Goal: Transaction & Acquisition: Purchase product/service

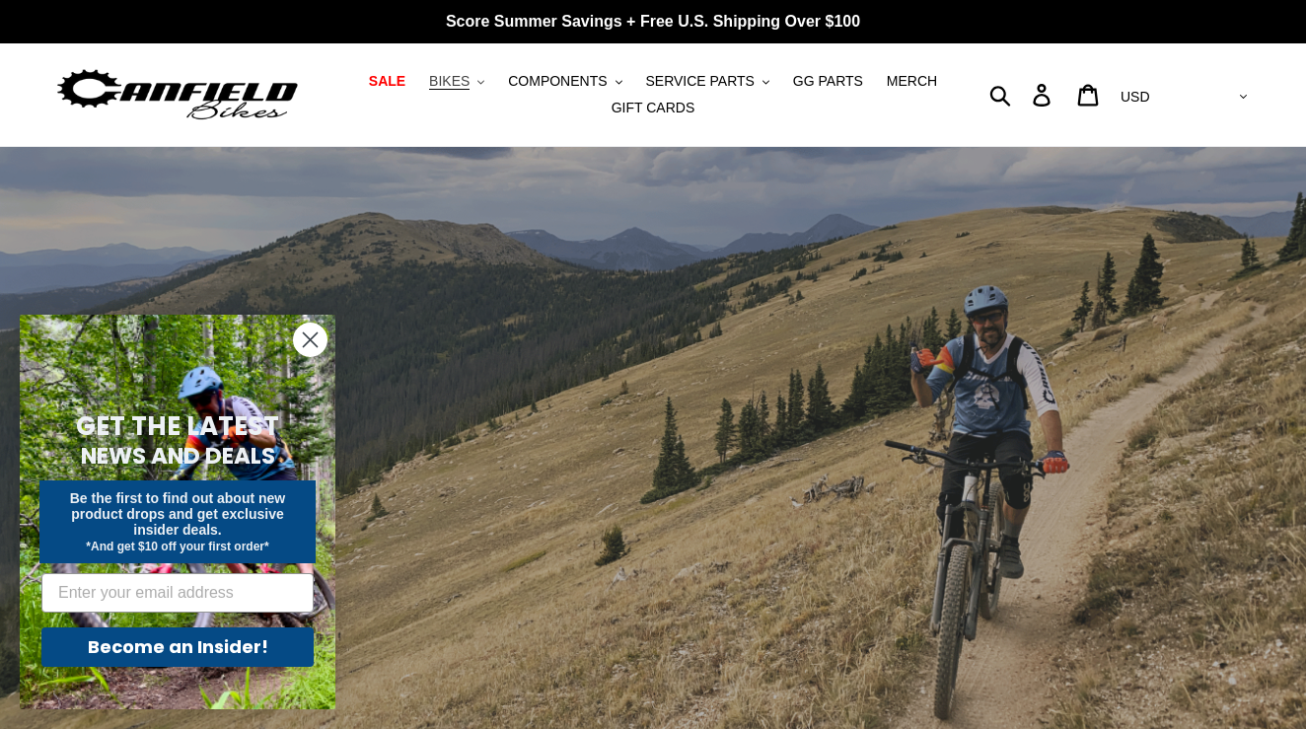
click at [445, 84] on span "BIKES" at bounding box center [449, 81] width 40 height 17
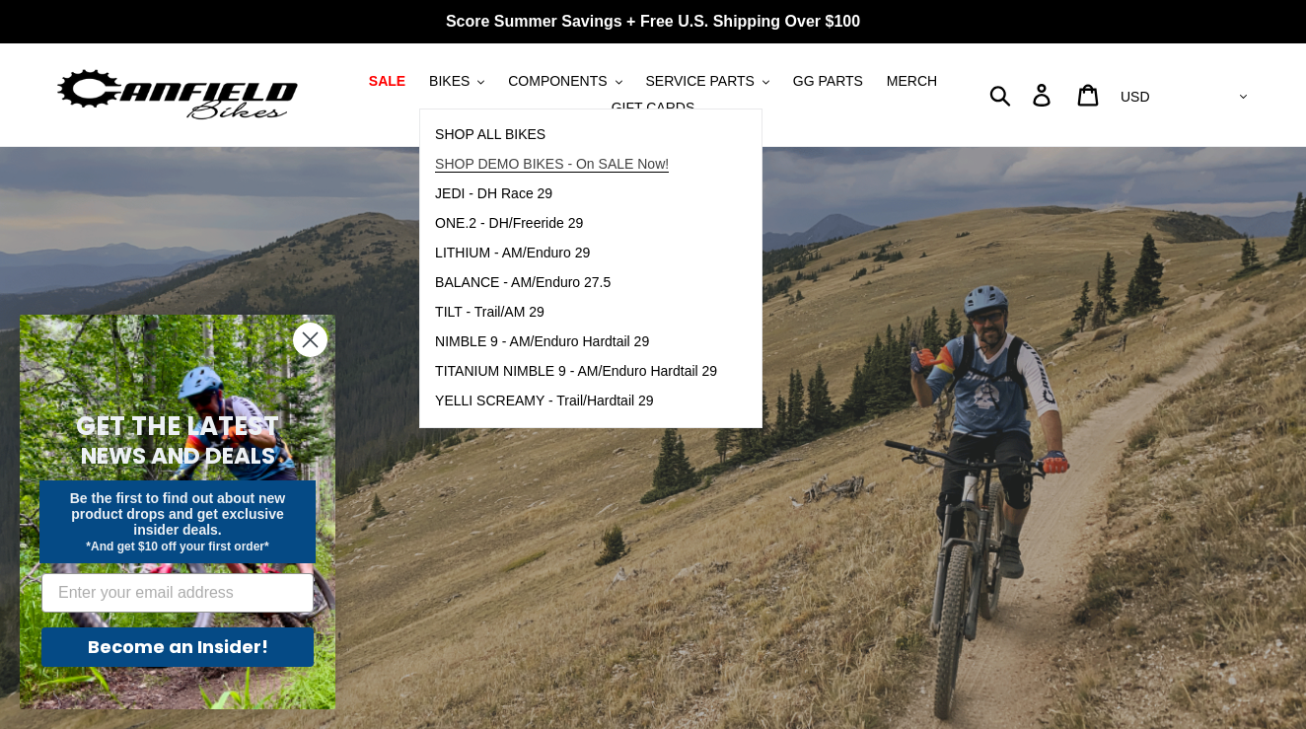
click at [536, 168] on span "SHOP DEMO BIKES - On SALE Now!" at bounding box center [552, 164] width 234 height 17
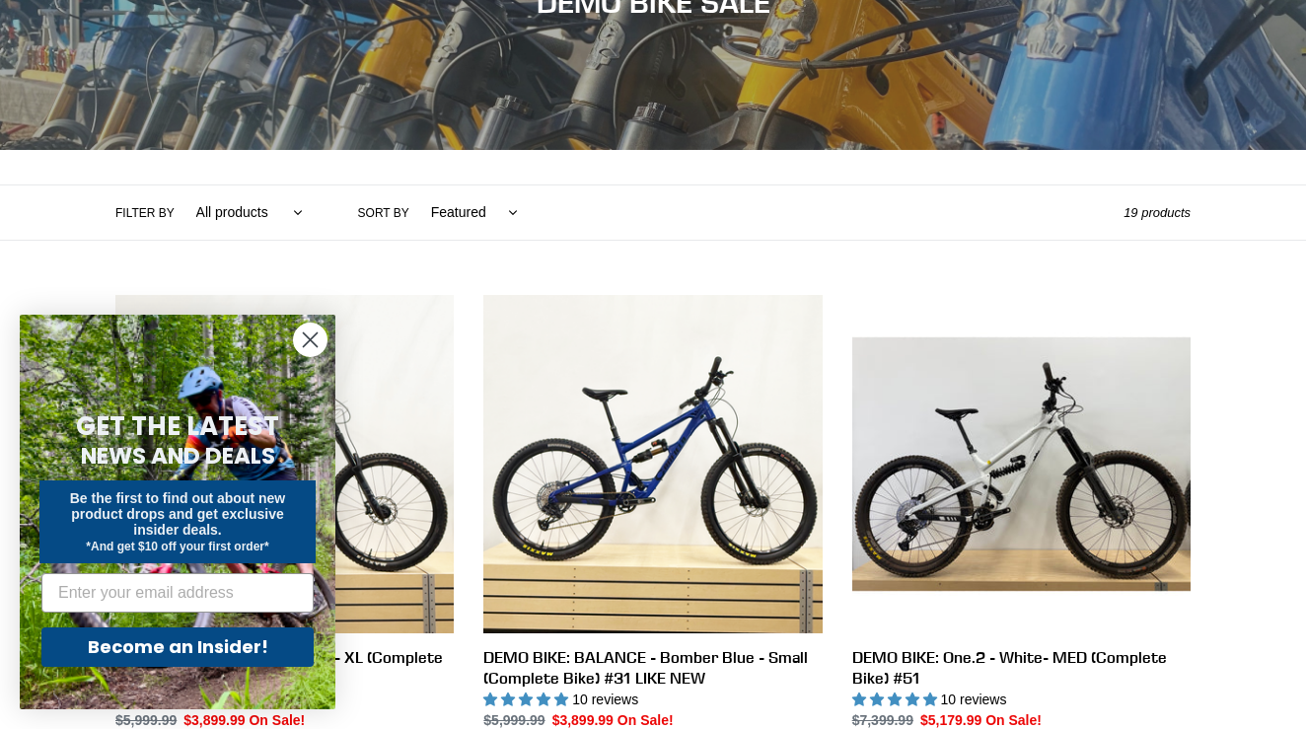
scroll to position [297, 0]
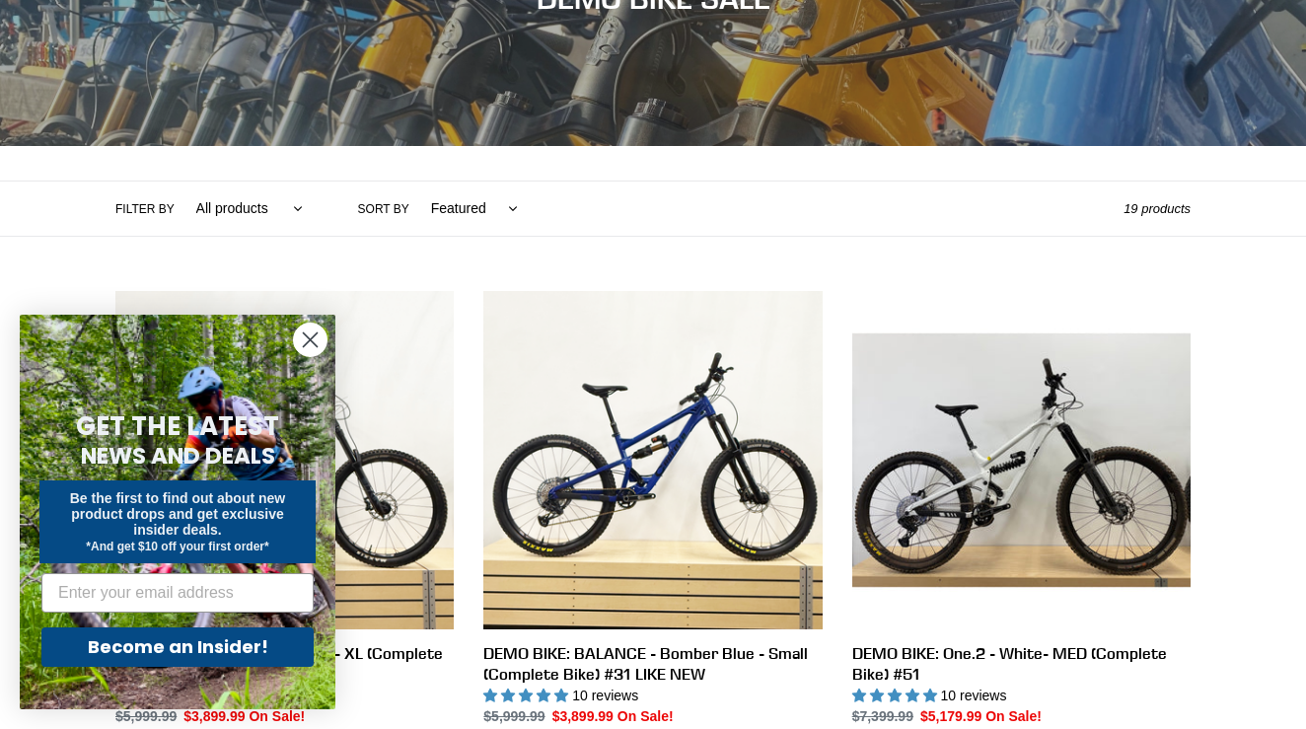
click at [310, 336] on circle "Close dialog" at bounding box center [310, 340] width 33 height 33
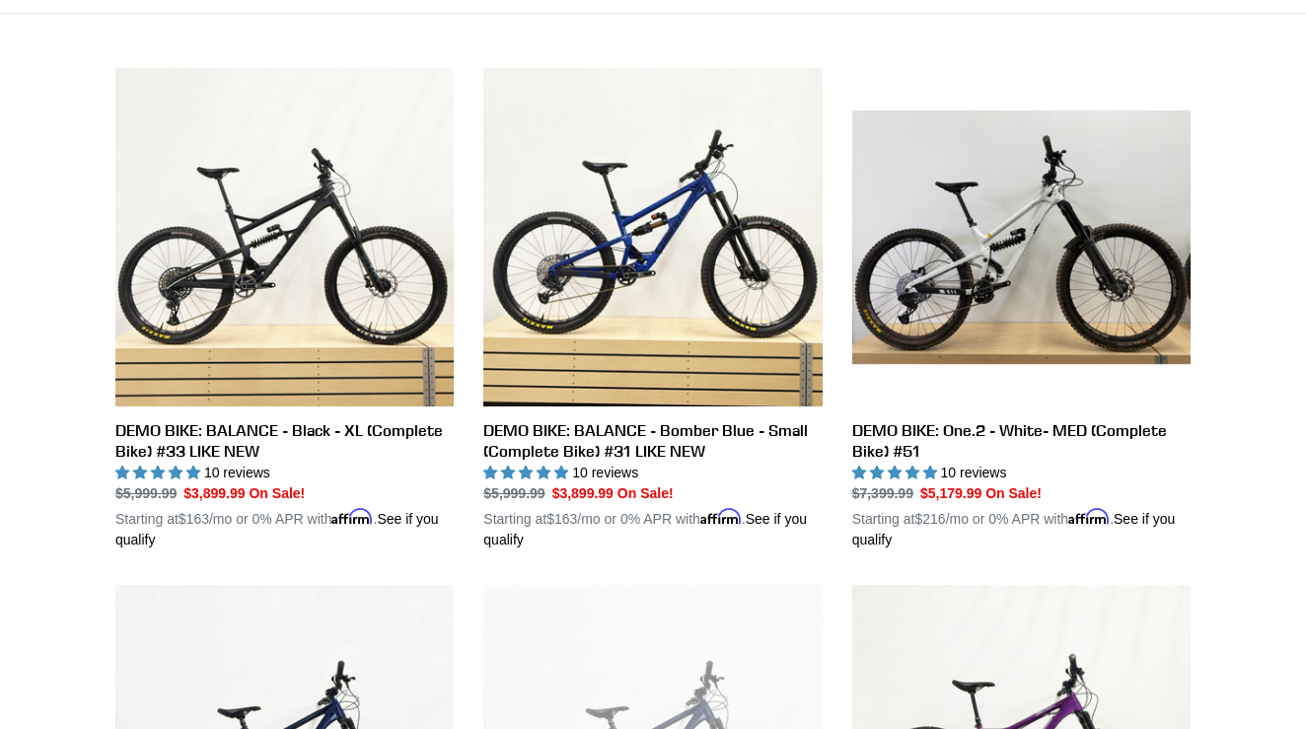
scroll to position [515, 0]
